Goal: Navigation & Orientation: Find specific page/section

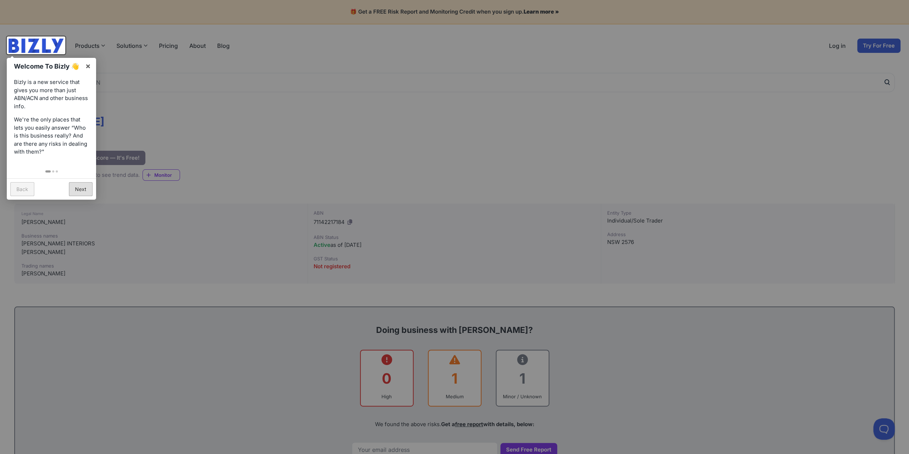
click at [79, 191] on link "Next" at bounding box center [81, 189] width 24 height 14
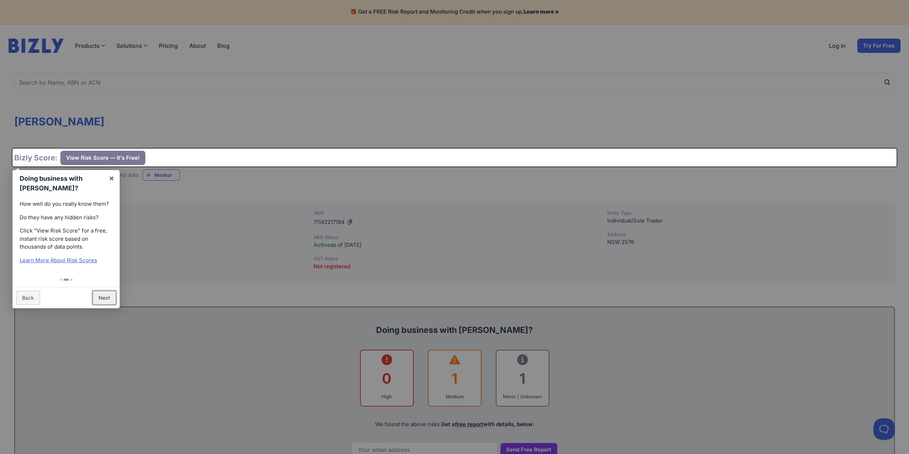
click at [105, 304] on link "Next" at bounding box center [104, 298] width 24 height 14
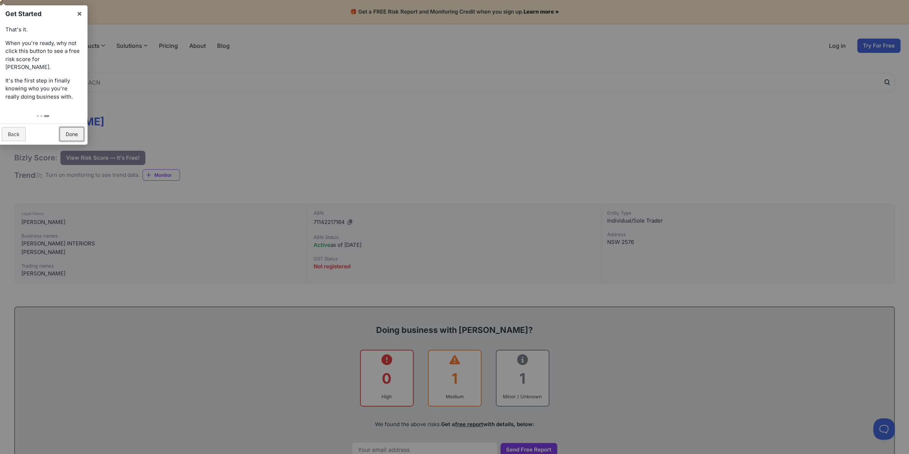
click at [70, 131] on link "Done" at bounding box center [72, 134] width 24 height 14
